Goal: Transaction & Acquisition: Purchase product/service

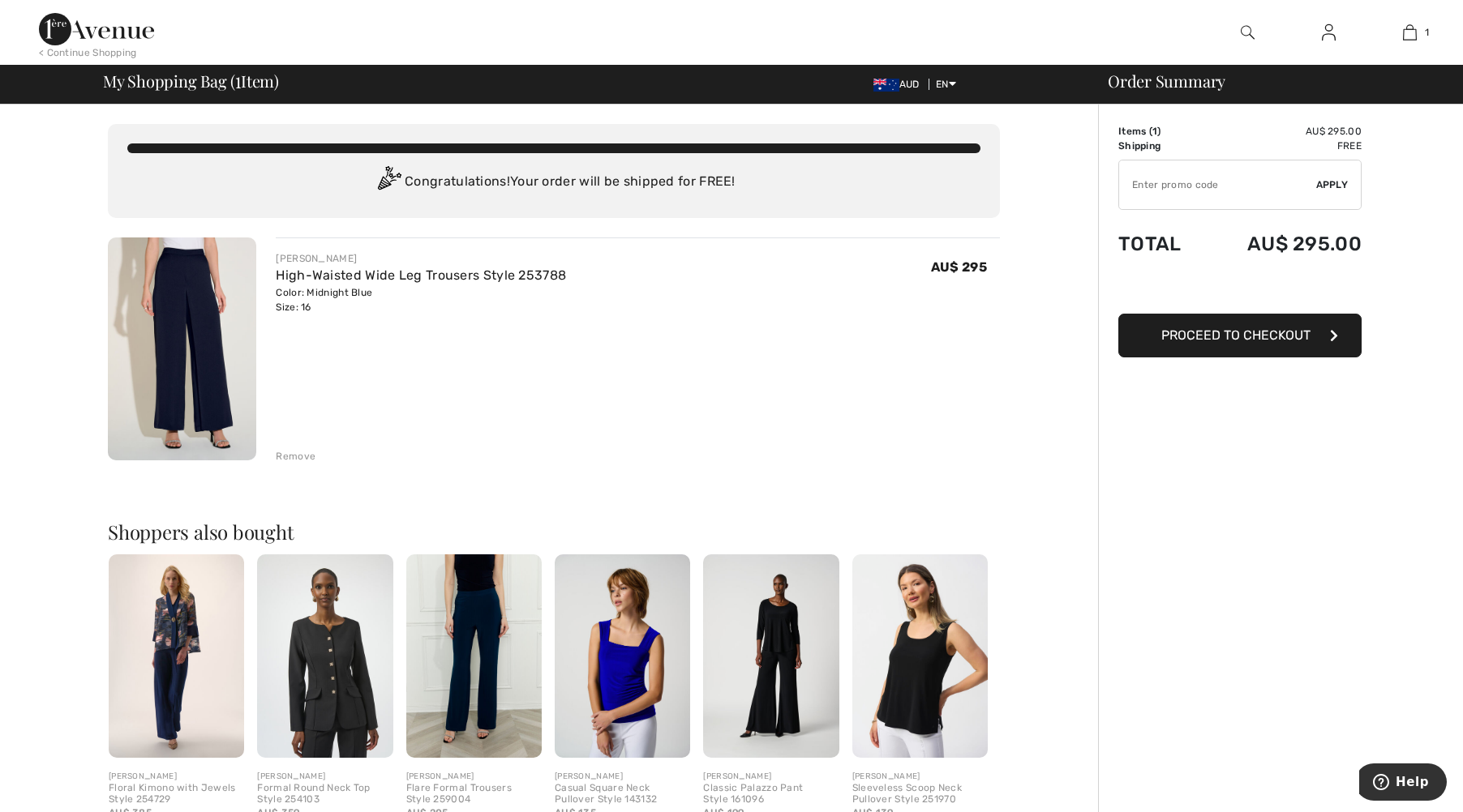
click at [160, 662] on img at bounding box center [176, 656] width 136 height 204
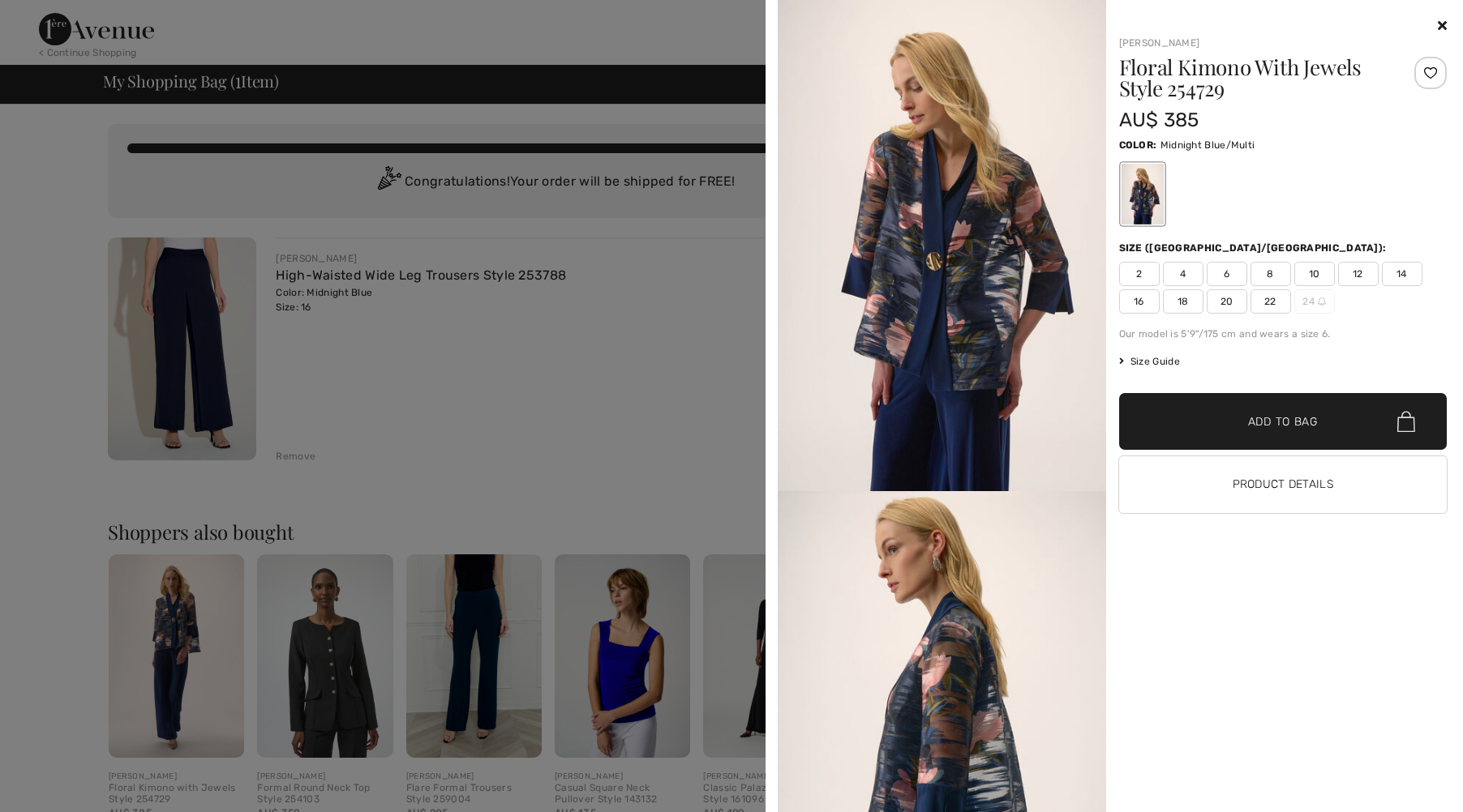
click at [1147, 295] on span "16" at bounding box center [1140, 301] width 41 height 25
click at [1295, 416] on span "Add to Bag" at bounding box center [1283, 422] width 70 height 17
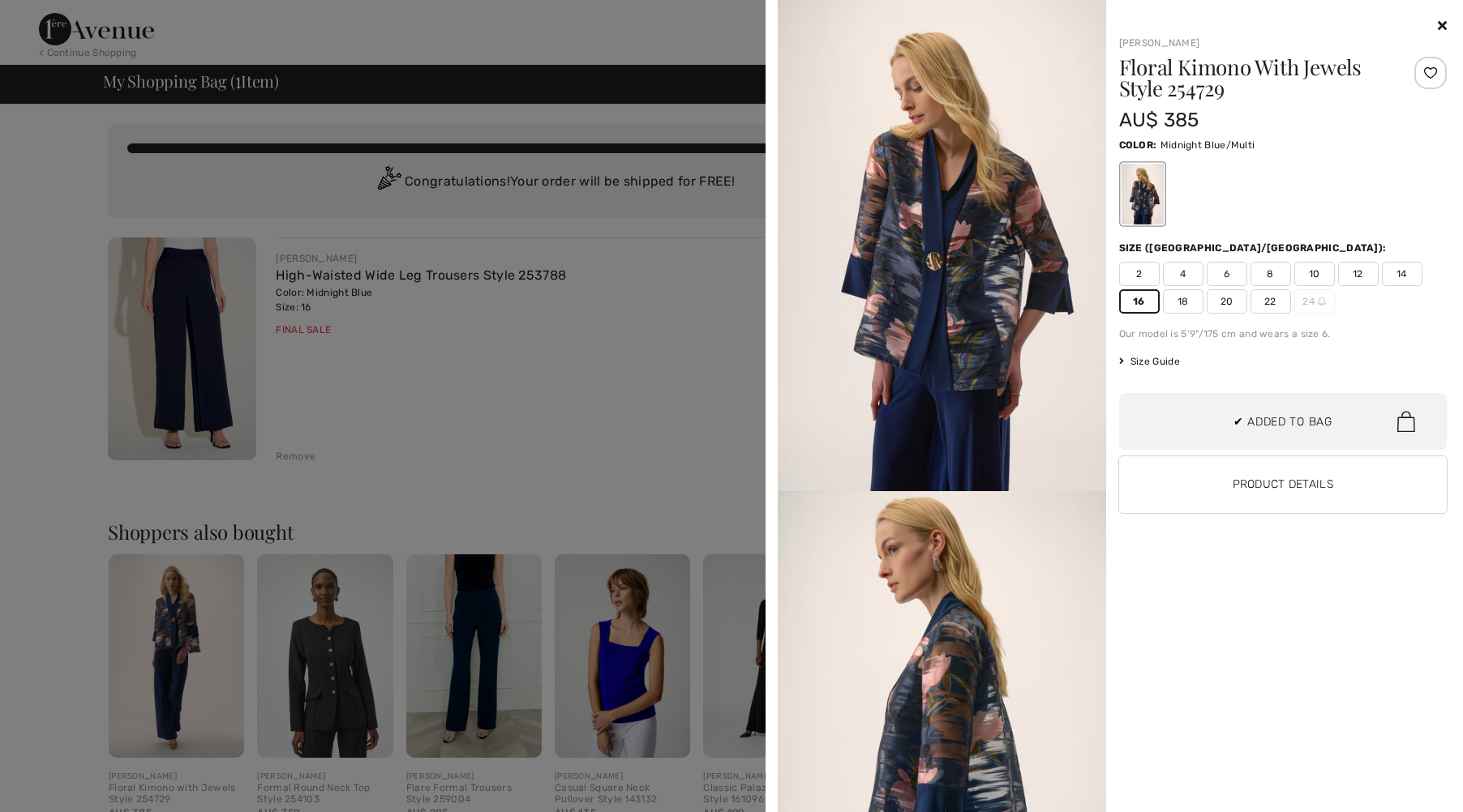
scroll to position [50, 0]
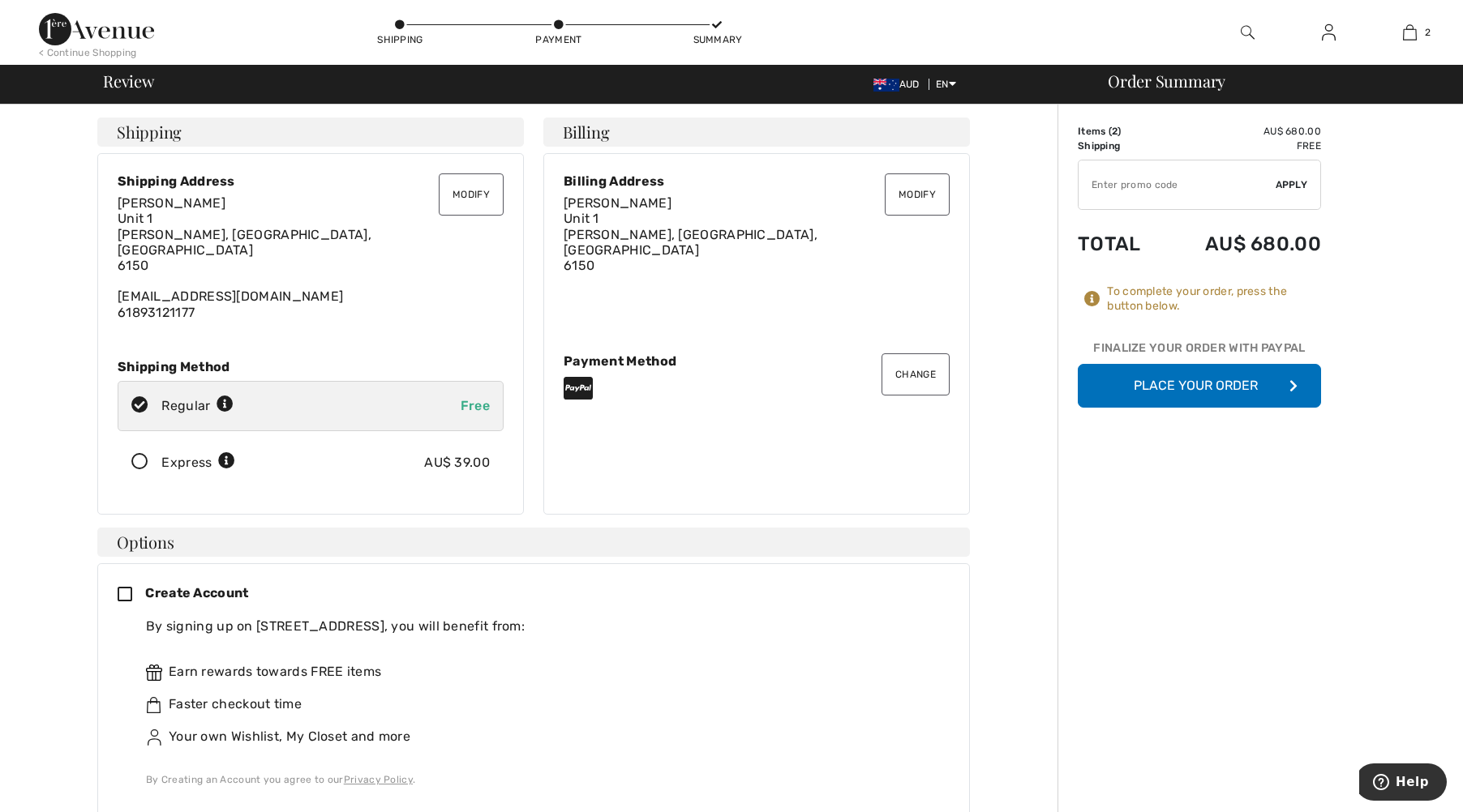
click at [140, 454] on icon at bounding box center [140, 462] width 43 height 17
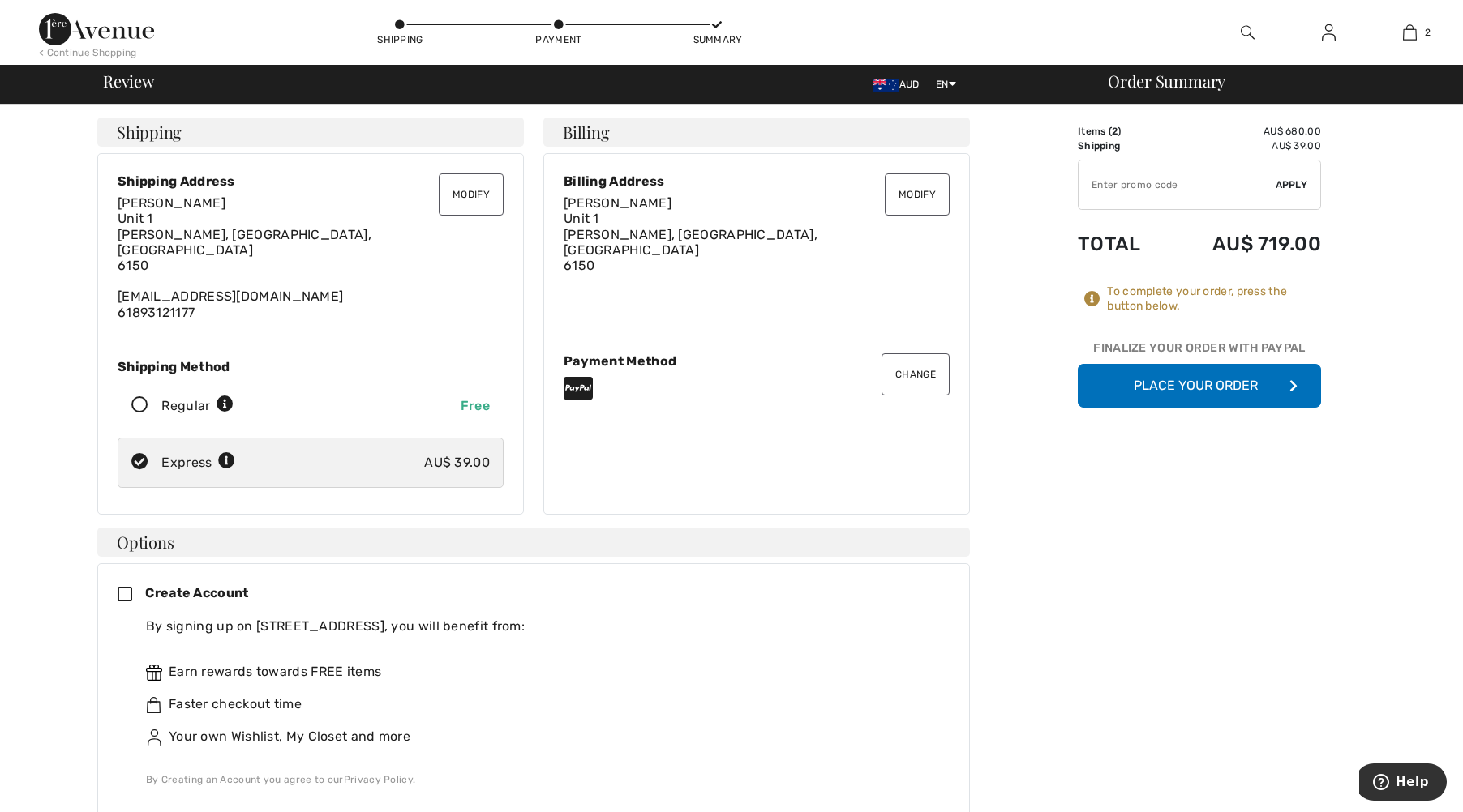
click at [1193, 376] on button "Place Your Order" at bounding box center [1199, 386] width 243 height 44
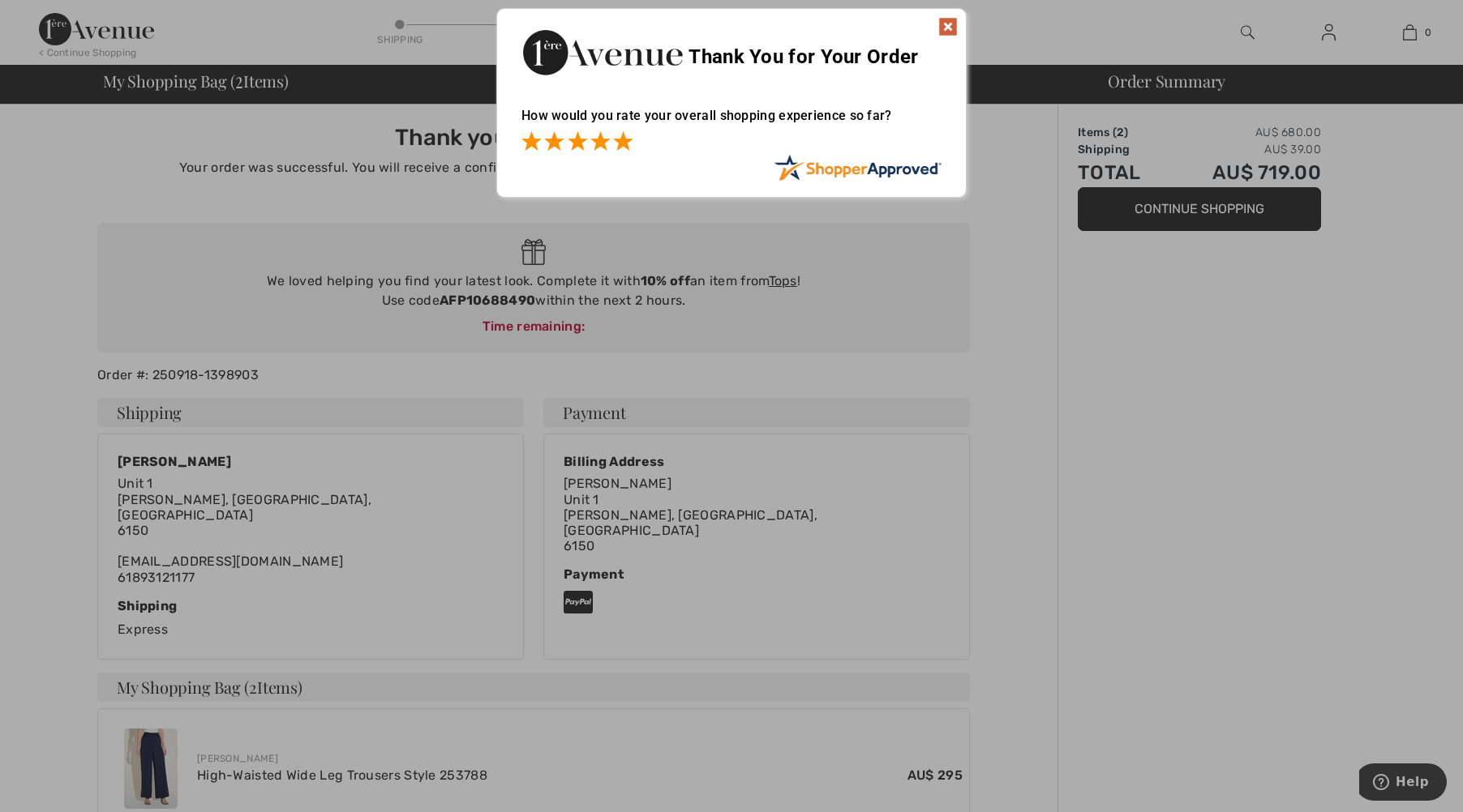
click at [624, 139] on span at bounding box center [623, 141] width 20 height 20
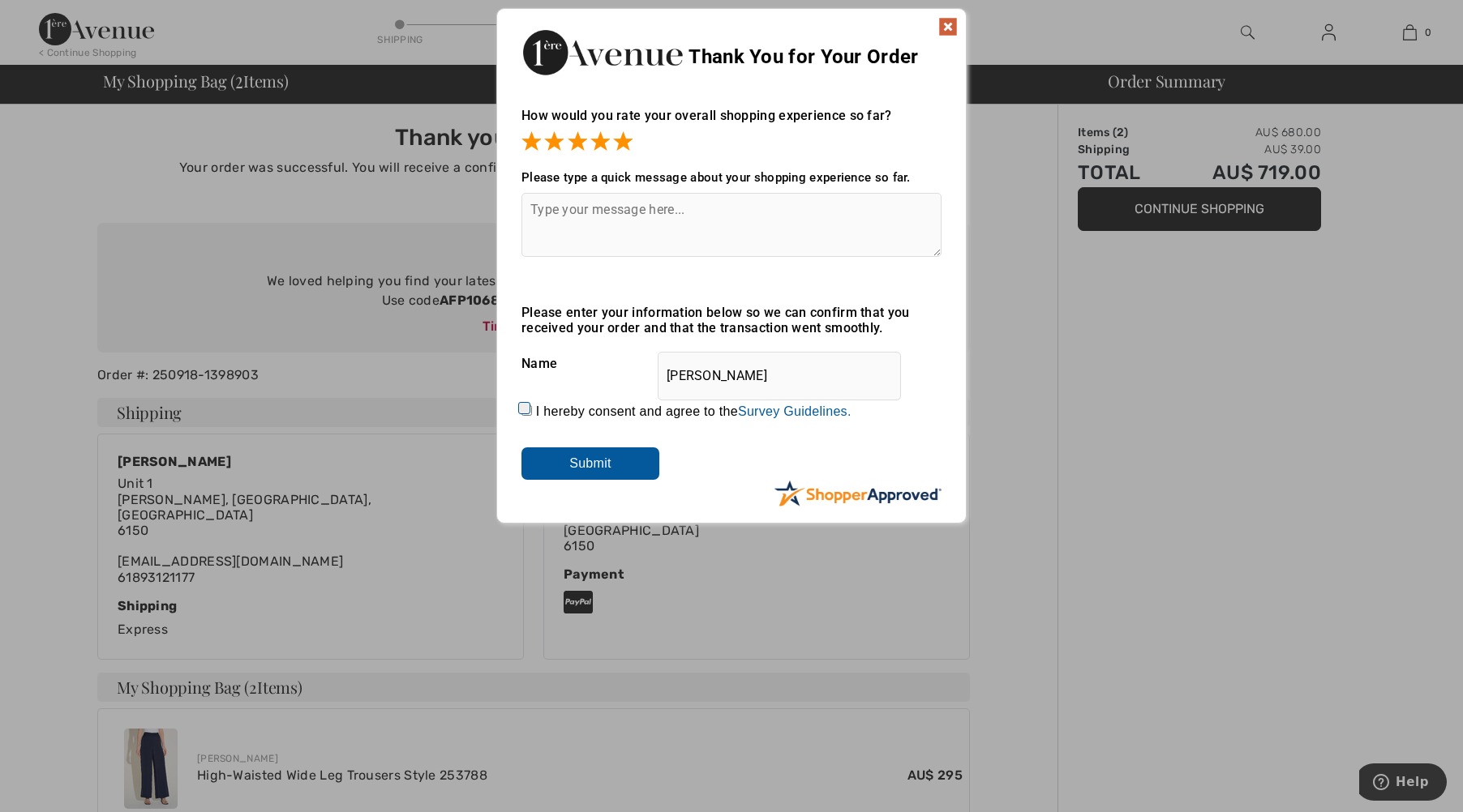
click at [598, 210] on textarea at bounding box center [731, 224] width 420 height 64
type textarea "Always excellent service and beautiful clothes"
click at [525, 409] on input "I hereby consent and agree to the By submitting a review, you grant permission …" at bounding box center [526, 410] width 10 height 10
checkbox input "true"
click at [603, 456] on input "Submit" at bounding box center [590, 464] width 138 height 32
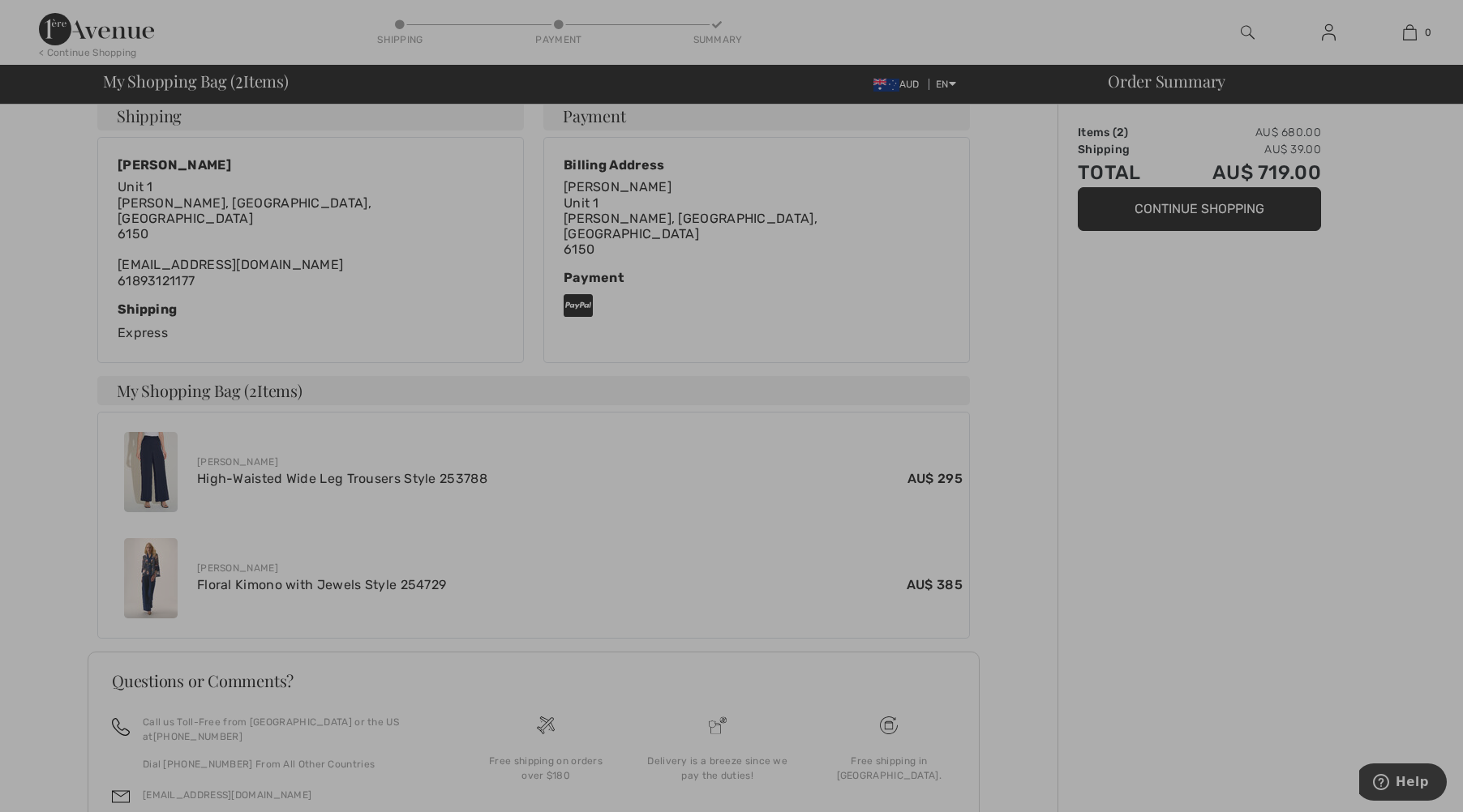
scroll to position [294, 0]
click at [1208, 201] on div at bounding box center [731, 406] width 1463 height 812
click at [1203, 202] on div at bounding box center [731, 406] width 1463 height 812
click at [1197, 202] on div at bounding box center [731, 406] width 1463 height 812
click at [1202, 201] on div at bounding box center [731, 406] width 1463 height 812
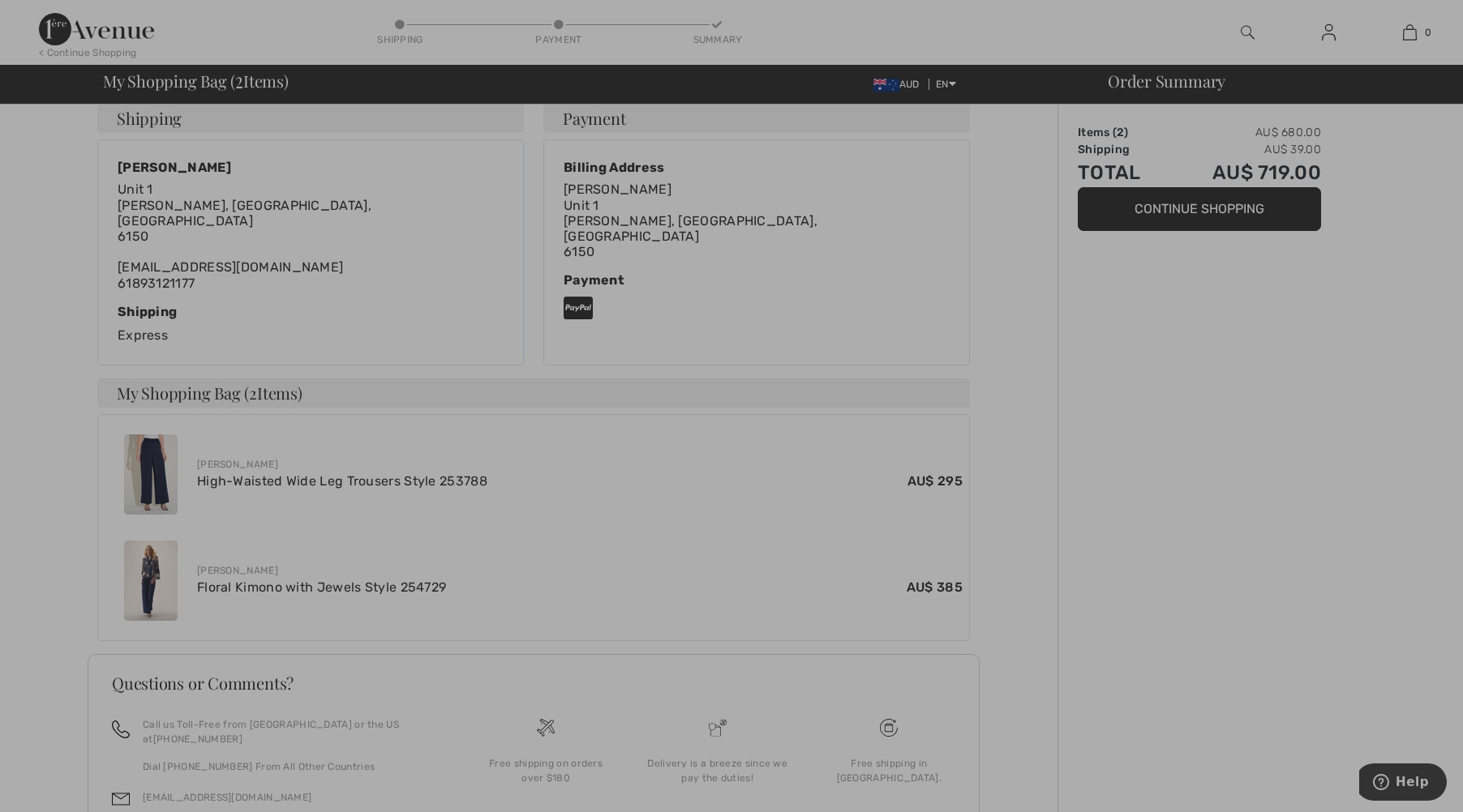
click at [1202, 201] on div at bounding box center [731, 406] width 1463 height 812
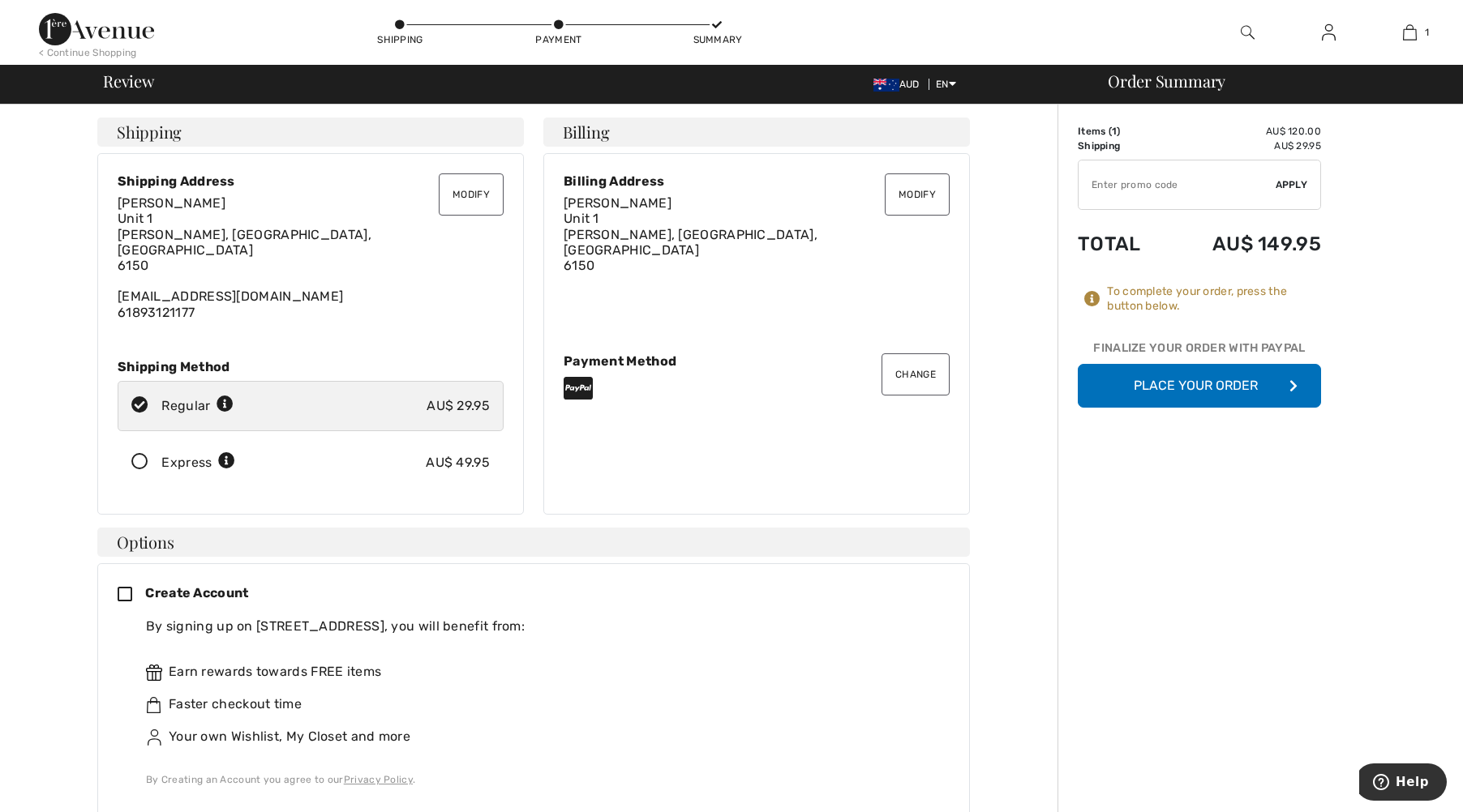
click at [1207, 377] on button "Place Your Order" at bounding box center [1199, 386] width 243 height 44
